Goal: Task Accomplishment & Management: Manage account settings

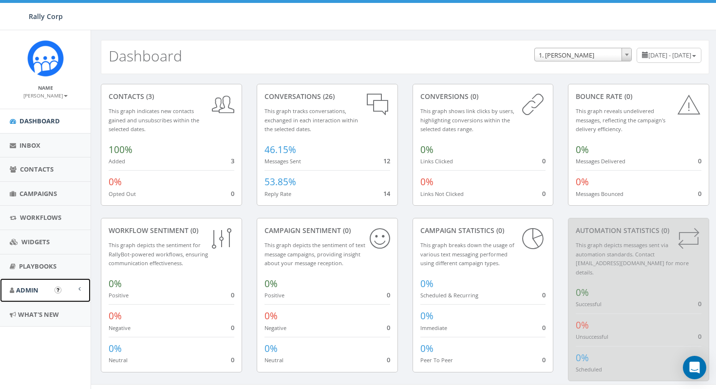
click at [31, 289] on span "Admin" at bounding box center [27, 290] width 22 height 9
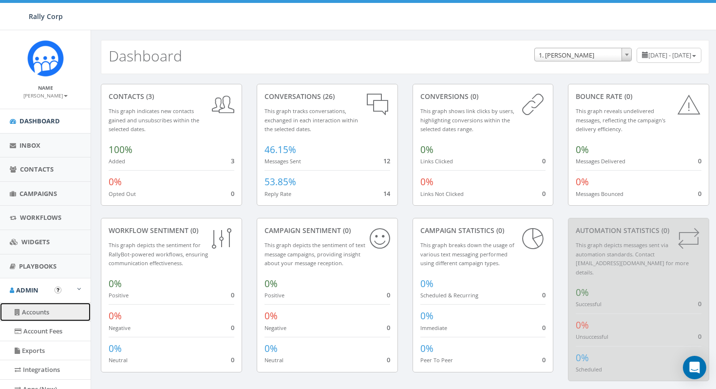
click at [40, 308] on link "Accounts" at bounding box center [45, 312] width 91 height 19
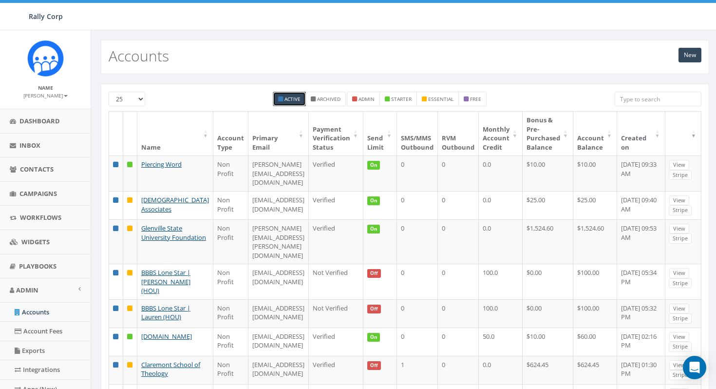
click at [669, 105] on input "search" at bounding box center [658, 99] width 87 height 15
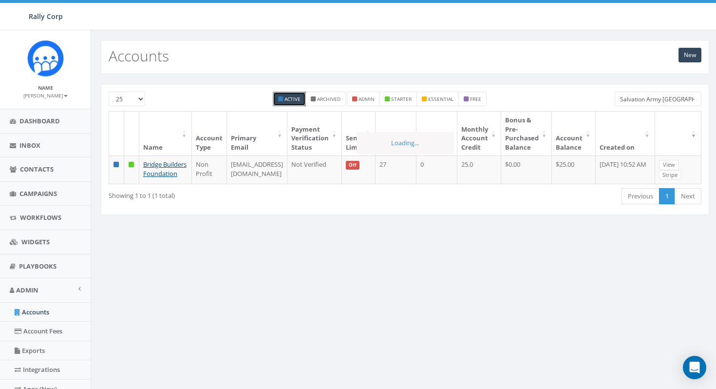
scroll to position [0, 0]
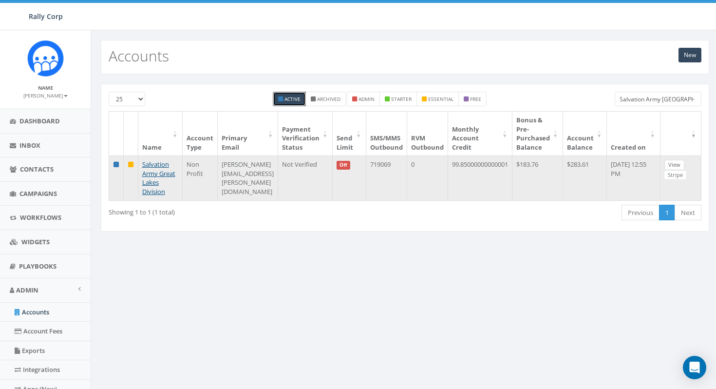
type input "Salvation Army Great Lakes"
click at [685, 165] on link "View" at bounding box center [675, 165] width 20 height 10
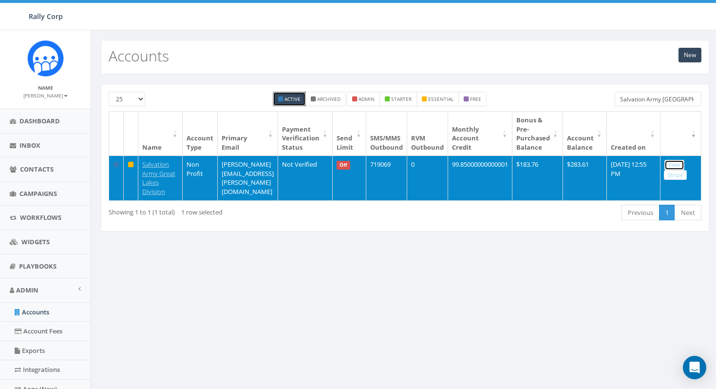
click at [685, 165] on link "View" at bounding box center [675, 165] width 20 height 10
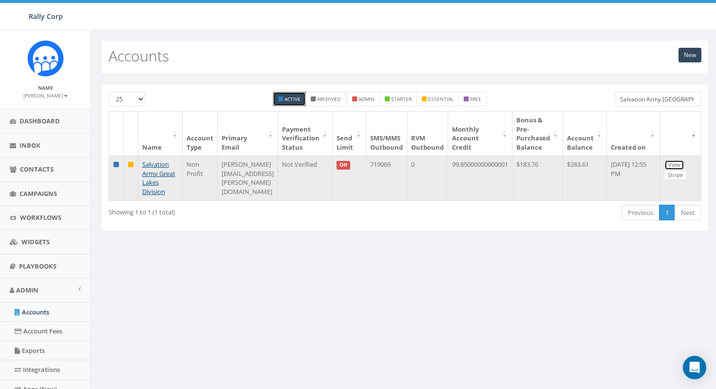
click at [685, 164] on link "View" at bounding box center [675, 165] width 20 height 10
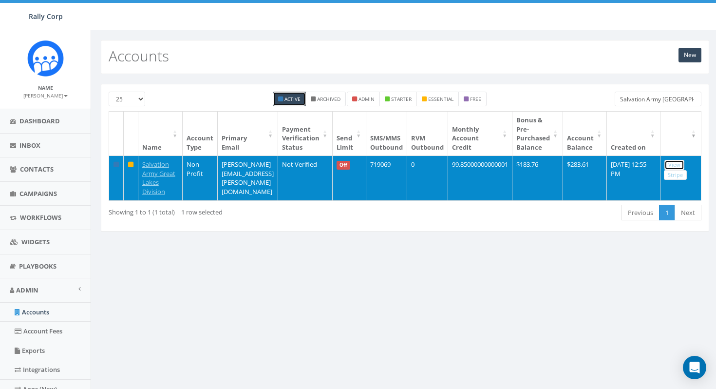
click at [685, 164] on link "View" at bounding box center [675, 165] width 20 height 10
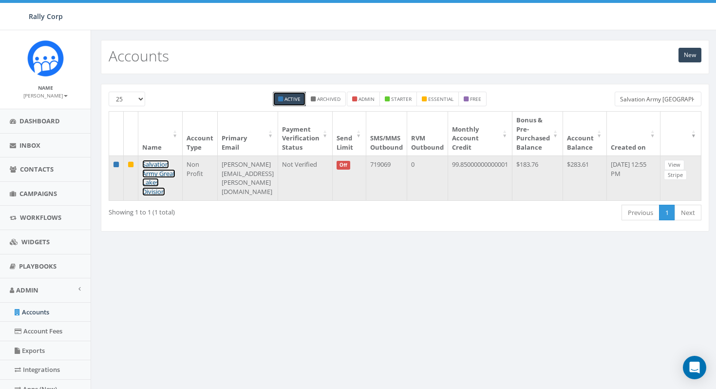
click at [152, 189] on link "Salvation Army Great Lakes Division" at bounding box center [158, 178] width 33 height 36
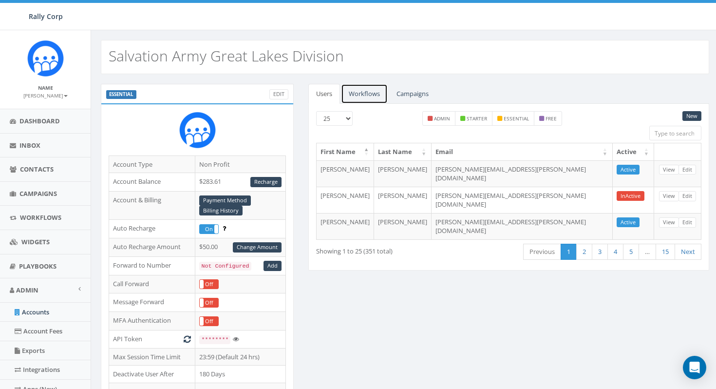
click at [360, 99] on link "Workflows" at bounding box center [364, 94] width 47 height 20
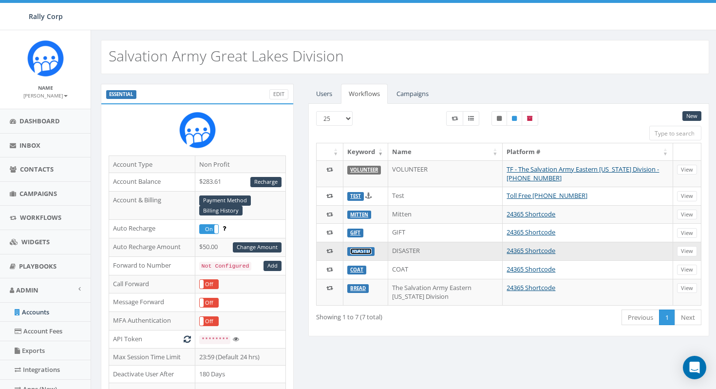
click at [369, 250] on link "DISASTER" at bounding box center [360, 251] width 21 height 6
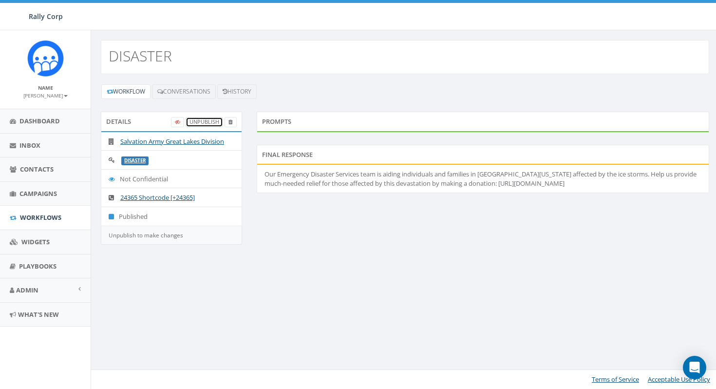
click at [202, 121] on link "UnPublish" at bounding box center [205, 122] width 38 height 10
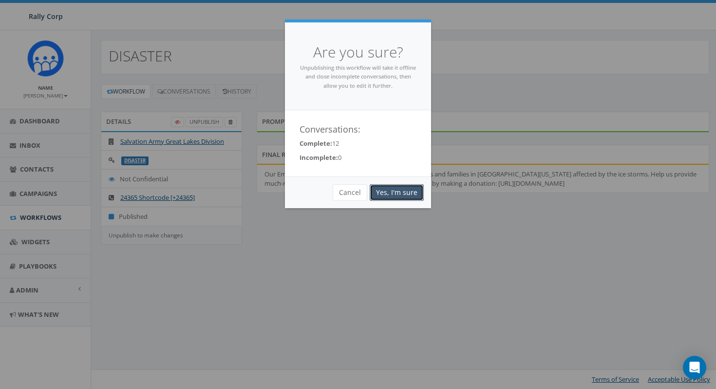
click at [397, 193] on link "Yes, I'm sure" at bounding box center [397, 192] width 54 height 17
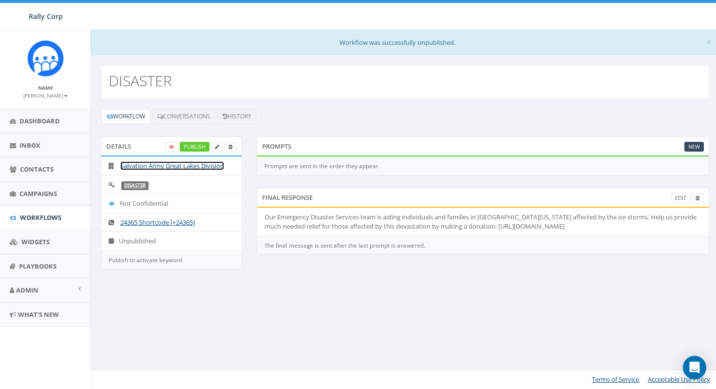
click at [175, 163] on link "Salvation Army Great Lakes Division" at bounding box center [172, 165] width 104 height 9
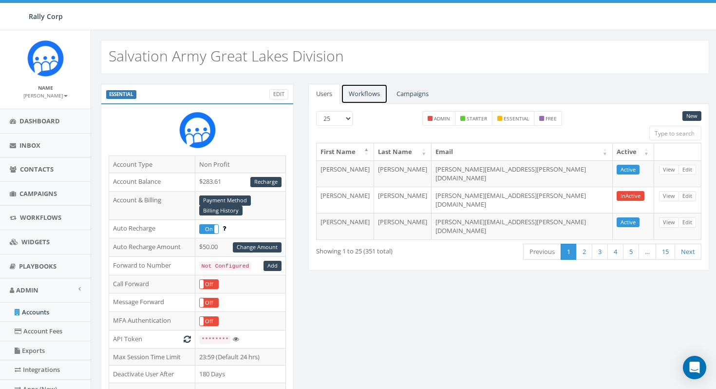
click at [366, 94] on link "Workflows" at bounding box center [364, 94] width 47 height 20
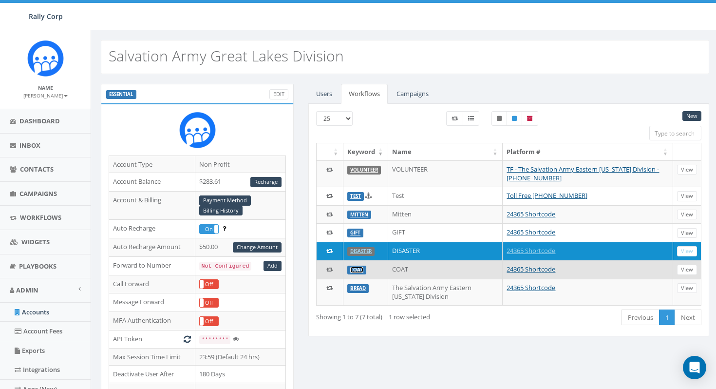
click at [359, 268] on link "COAT" at bounding box center [356, 270] width 13 height 6
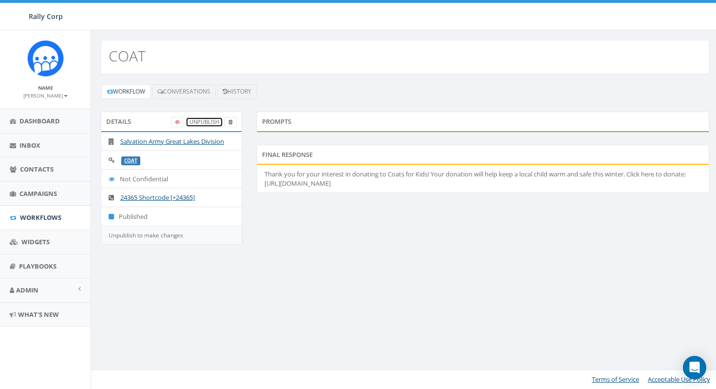
click at [198, 121] on link "UnPublish" at bounding box center [205, 122] width 38 height 10
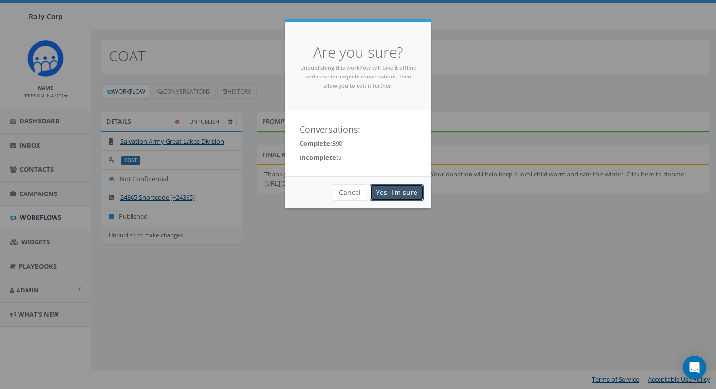
click at [394, 190] on link "Yes, I'm sure" at bounding box center [397, 192] width 54 height 17
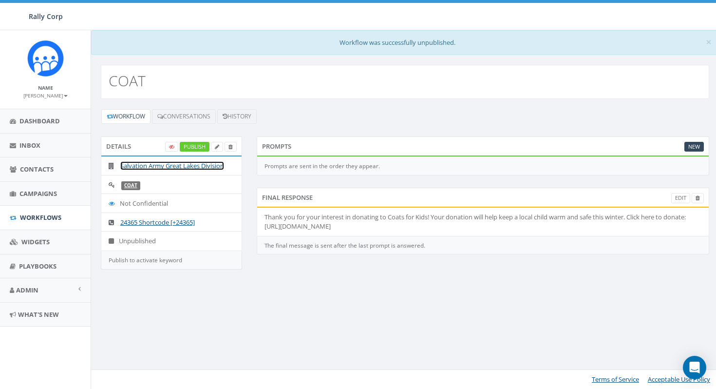
click at [138, 166] on link "Salvation Army Great Lakes Division" at bounding box center [172, 165] width 104 height 9
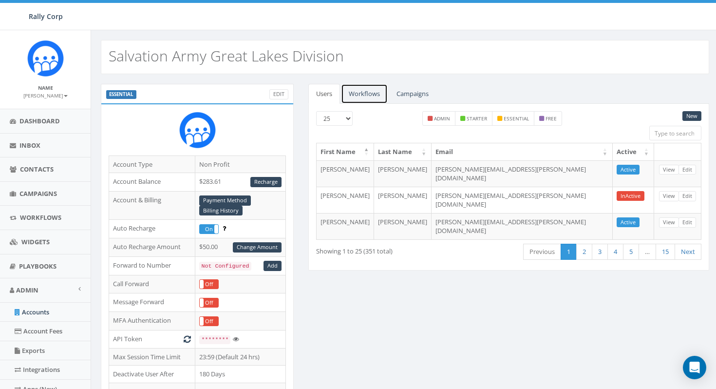
click at [369, 92] on link "Workflows" at bounding box center [364, 94] width 47 height 20
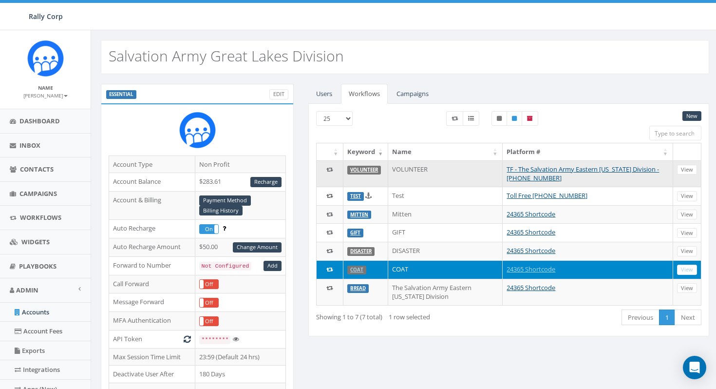
click at [374, 177] on td "VOLUNTEER" at bounding box center [366, 173] width 45 height 26
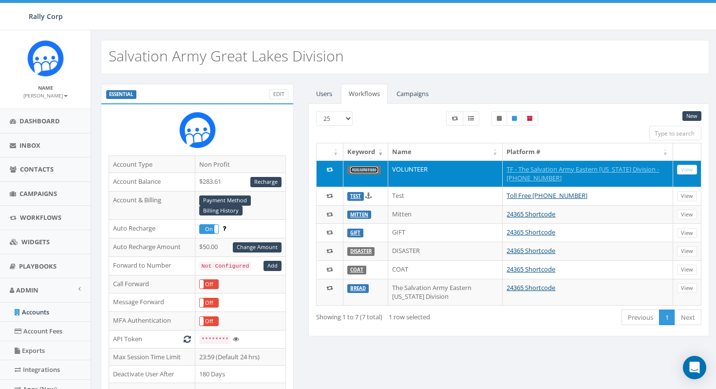
click at [368, 168] on link "VOLUNTEER" at bounding box center [364, 170] width 28 height 6
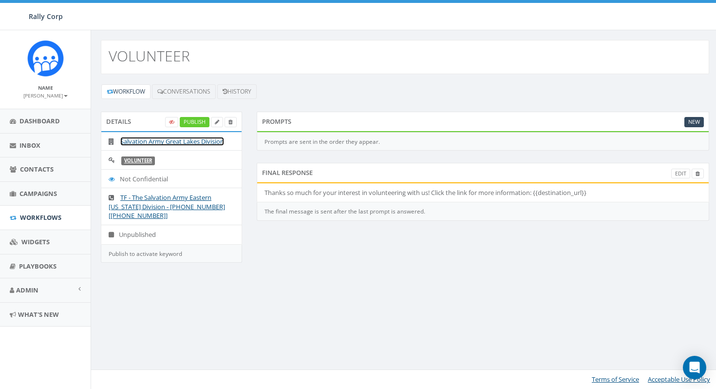
click at [167, 139] on link "Salvation Army Great Lakes Division" at bounding box center [172, 141] width 104 height 9
click at [169, 140] on link "Salvation Army Great Lakes Division" at bounding box center [172, 141] width 104 height 9
